Goal: Information Seeking & Learning: Compare options

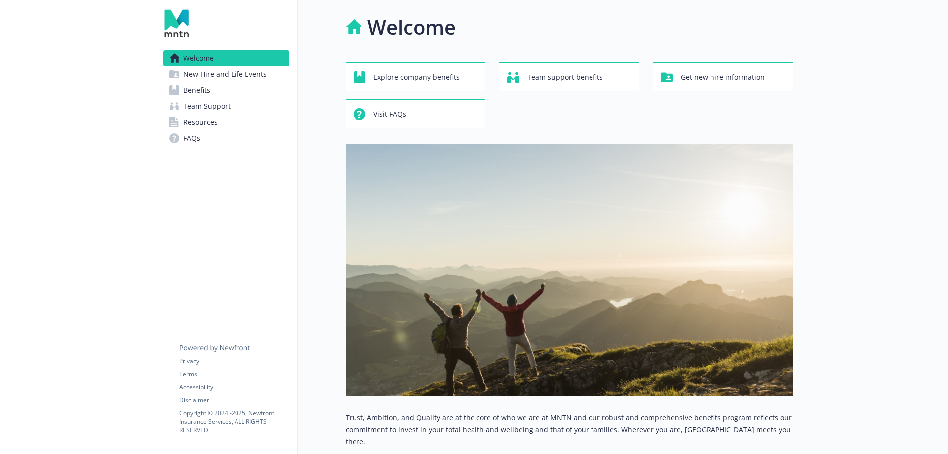
click at [224, 79] on span "New Hire and Life Events" at bounding box center [225, 74] width 84 height 16
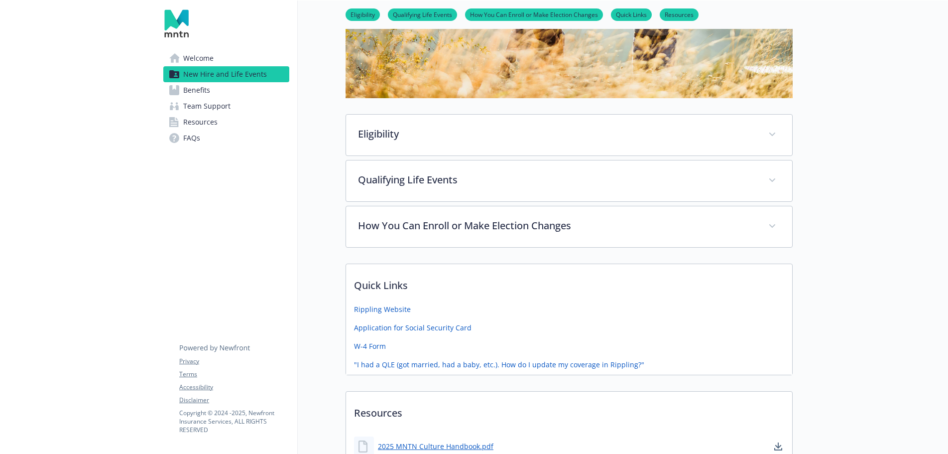
scroll to position [282, 0]
click at [191, 89] on span "Benefits" at bounding box center [196, 90] width 27 height 16
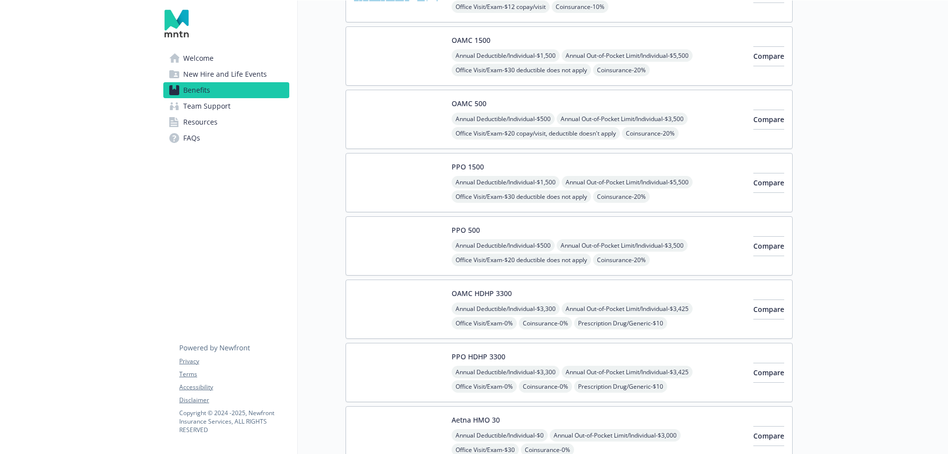
scroll to position [148, 0]
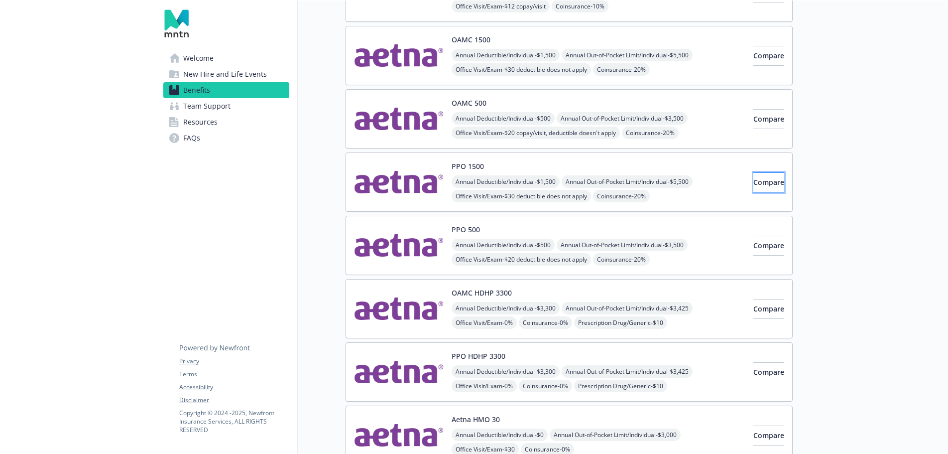
click at [761, 179] on span "Compare" at bounding box center [768, 181] width 31 height 9
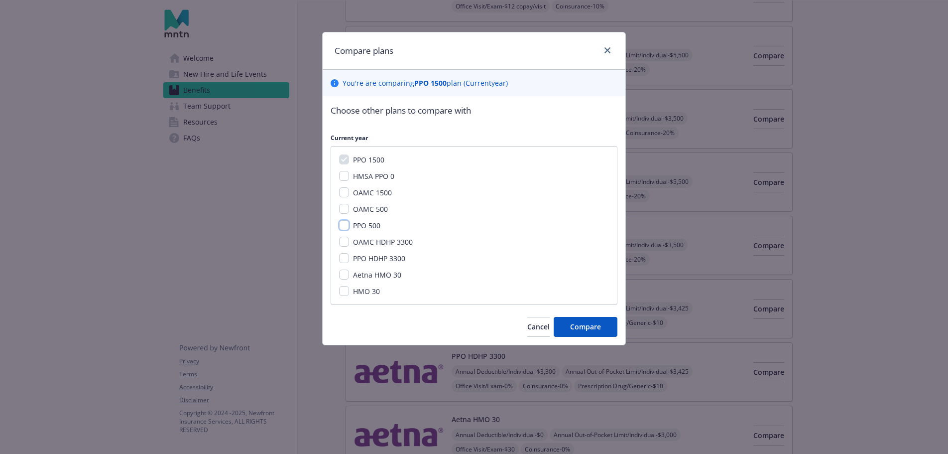
click at [345, 226] on input "PPO 500" at bounding box center [344, 225] width 10 height 10
checkbox input "true"
click at [344, 261] on input "PPO HDHP 3300" at bounding box center [344, 258] width 10 height 10
checkbox input "true"
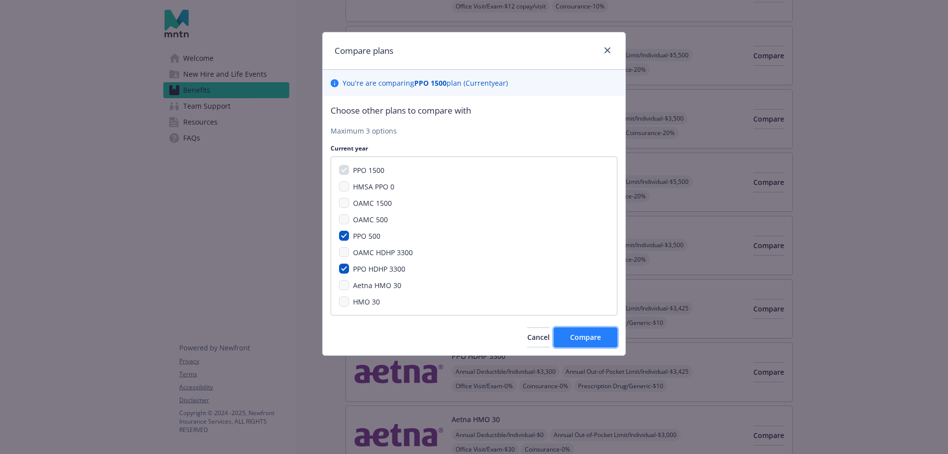
click at [577, 339] on span "Compare" at bounding box center [585, 336] width 31 height 9
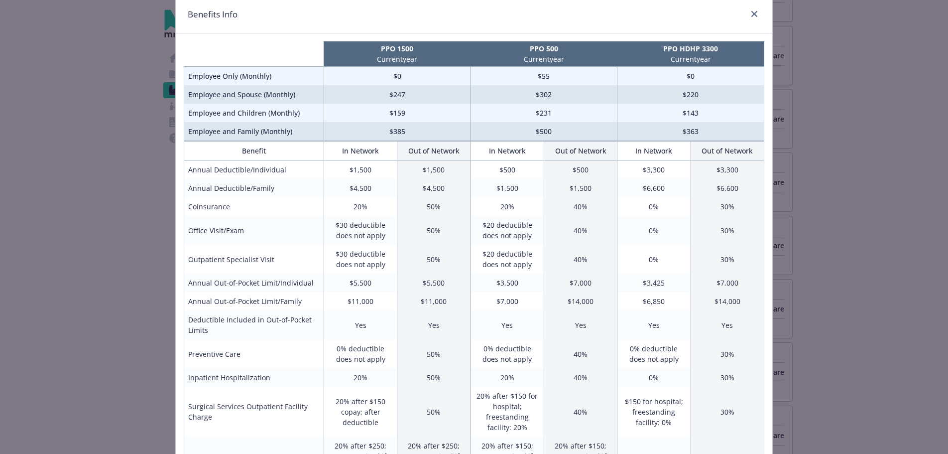
scroll to position [0, 0]
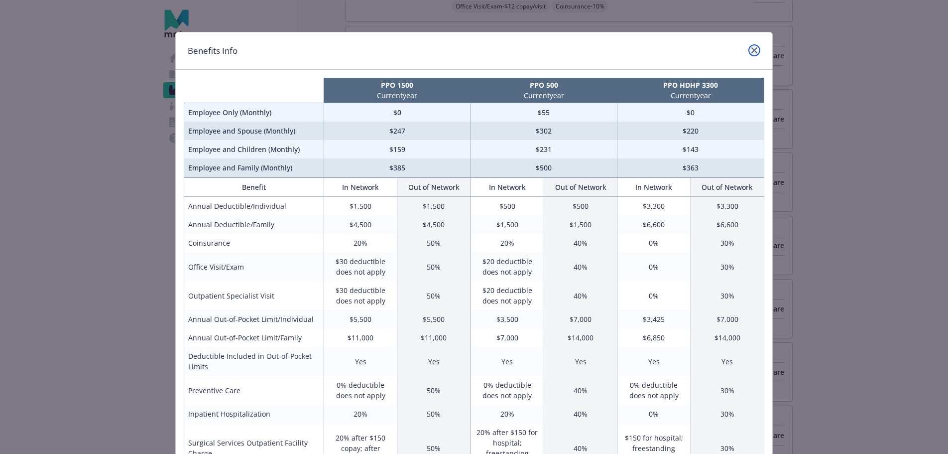
click at [753, 49] on icon "close" at bounding box center [754, 50] width 6 height 6
